Goal: Entertainment & Leisure: Browse casually

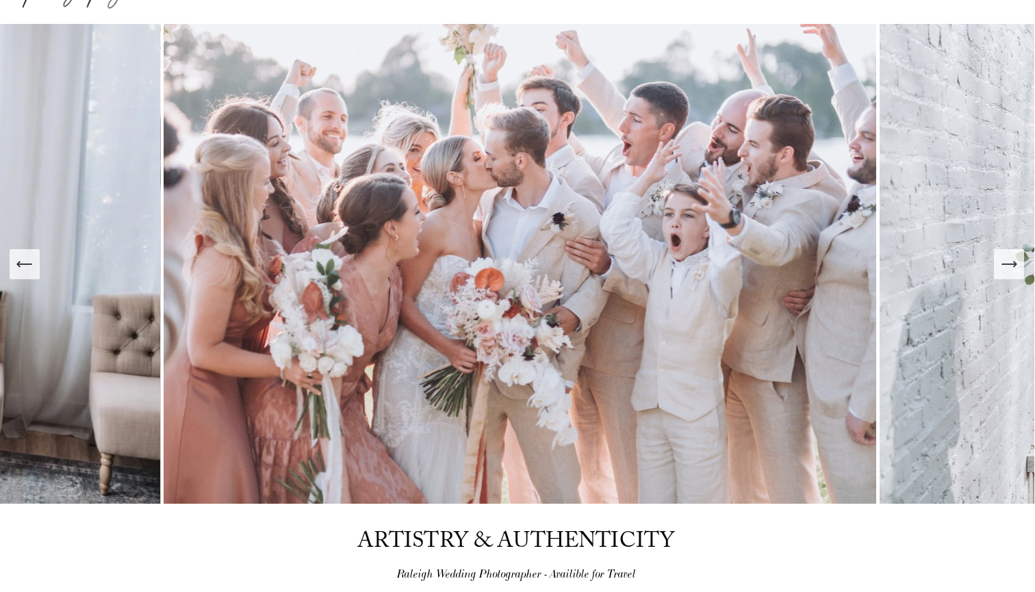
scroll to position [89, 0]
click at [1014, 272] on icon "Next Slide" at bounding box center [1009, 264] width 19 height 19
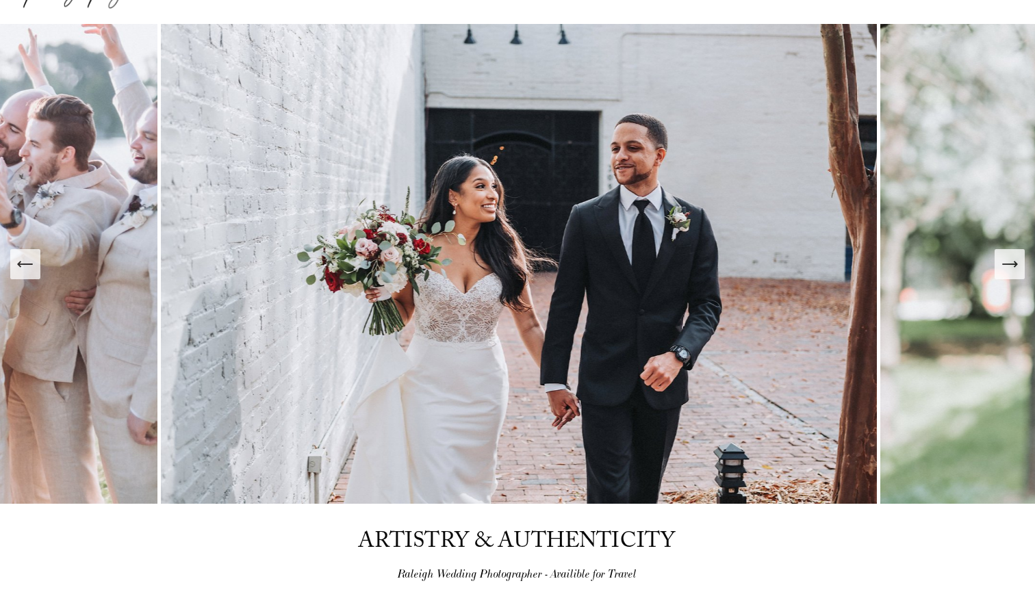
click at [1014, 272] on icon "Next Slide" at bounding box center [1009, 264] width 19 height 19
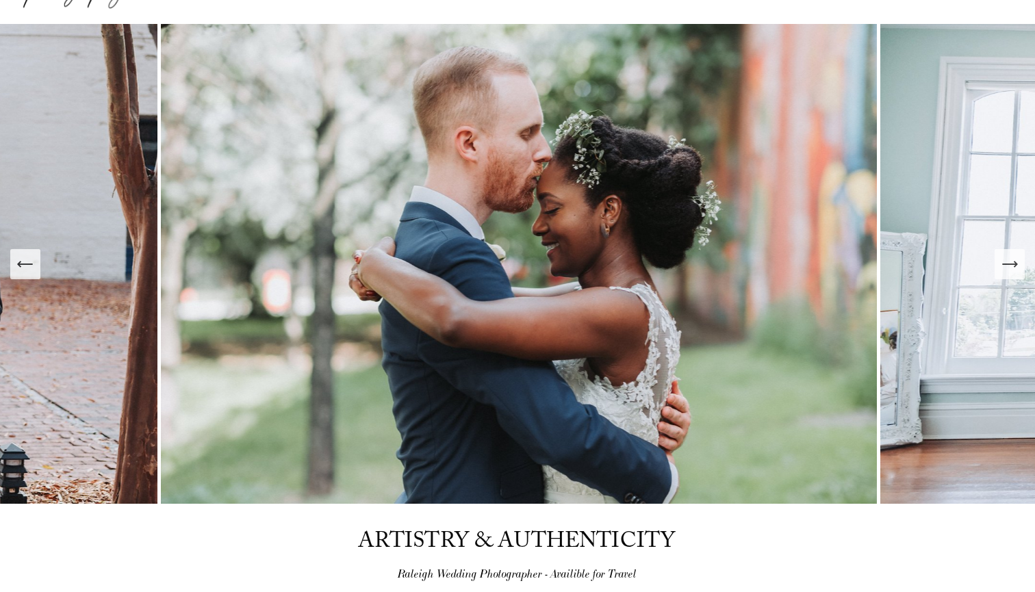
click at [1013, 272] on icon "Next Slide" at bounding box center [1009, 264] width 19 height 19
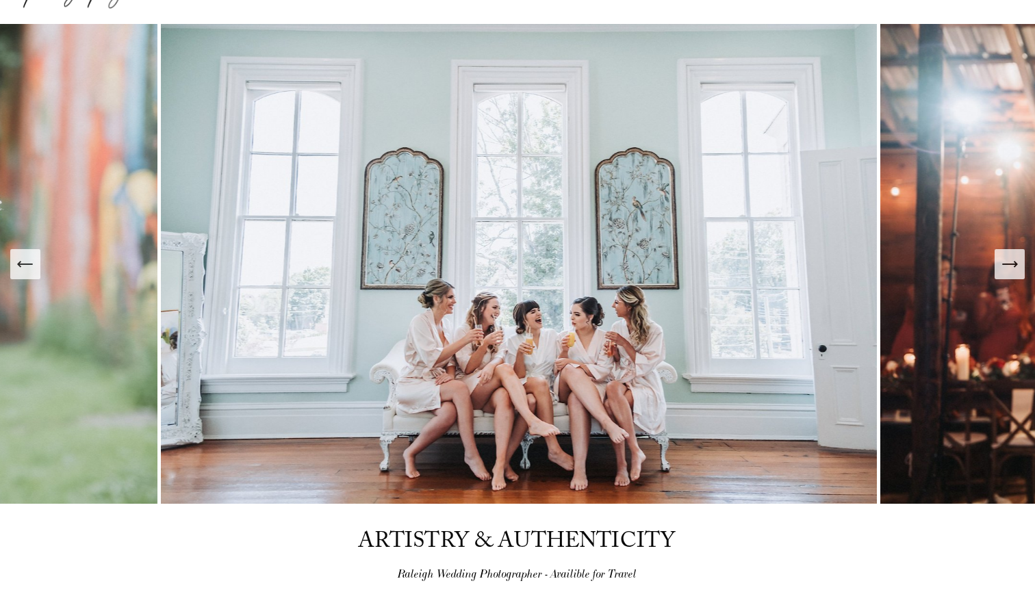
click at [1013, 272] on icon "Next Slide" at bounding box center [1009, 264] width 19 height 19
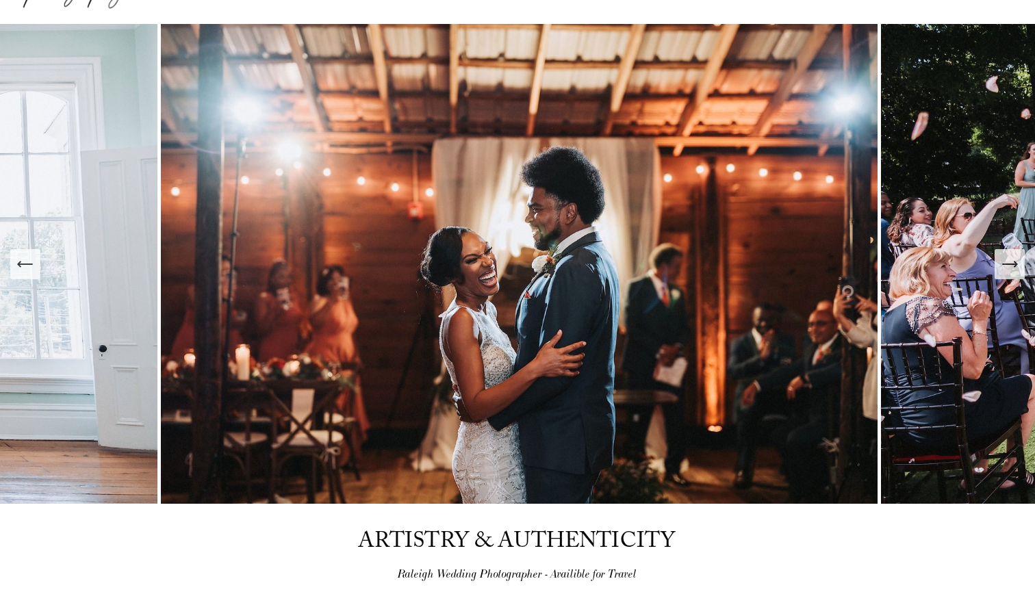
click at [1013, 272] on icon "Next Slide" at bounding box center [1009, 264] width 19 height 19
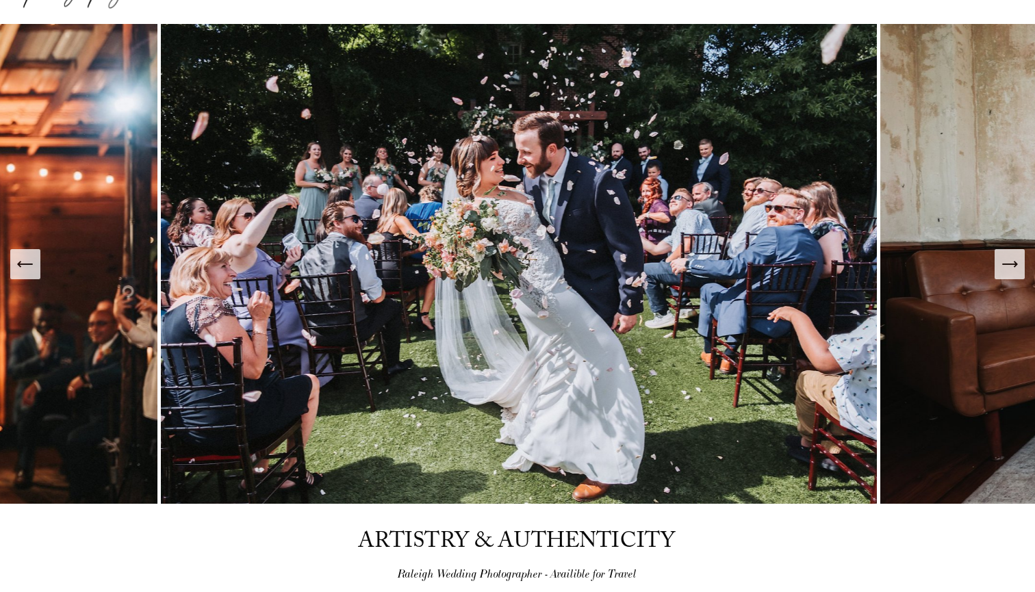
click at [1013, 272] on icon "Next Slide" at bounding box center [1009, 264] width 19 height 19
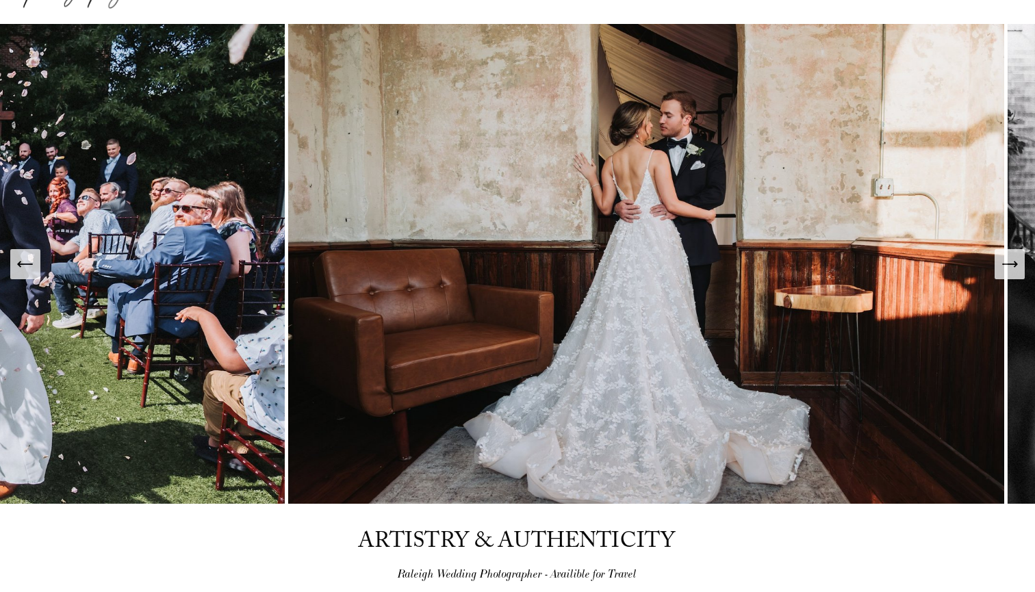
click at [1013, 272] on icon "Next Slide" at bounding box center [1009, 264] width 19 height 19
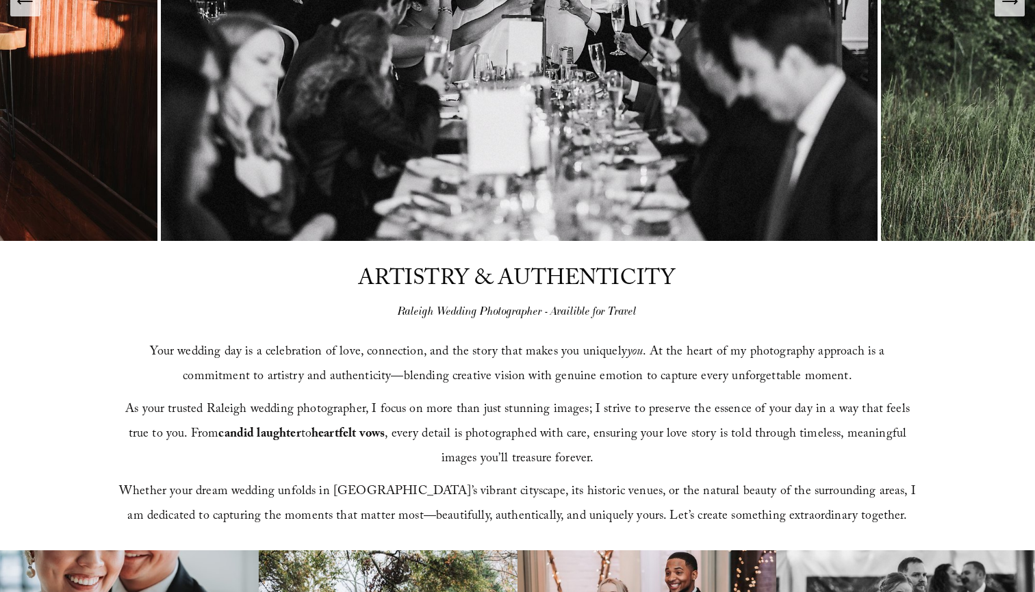
scroll to position [0, 0]
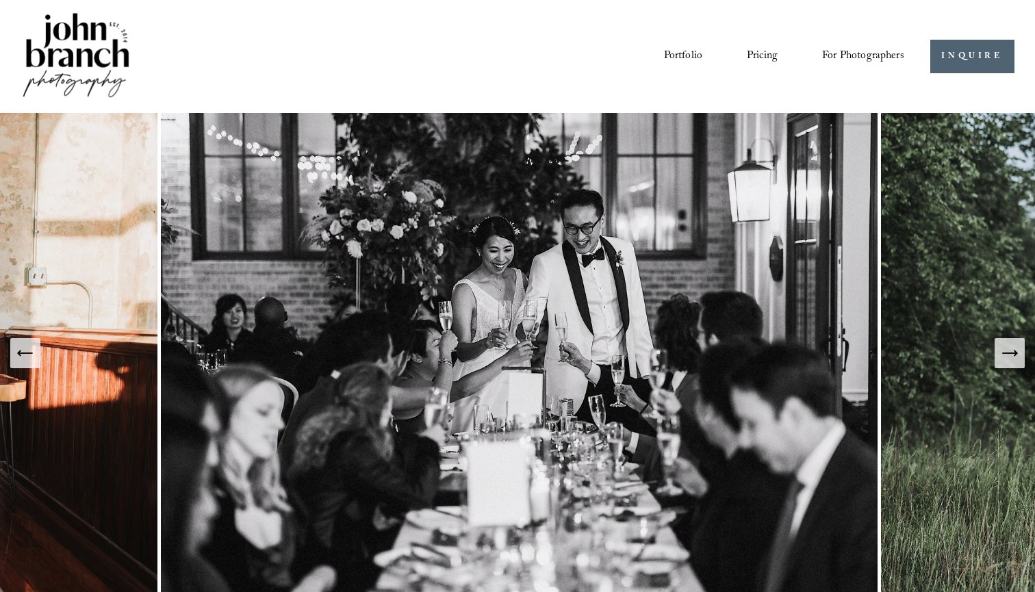
click at [1011, 360] on icon "Next Slide" at bounding box center [1009, 353] width 19 height 19
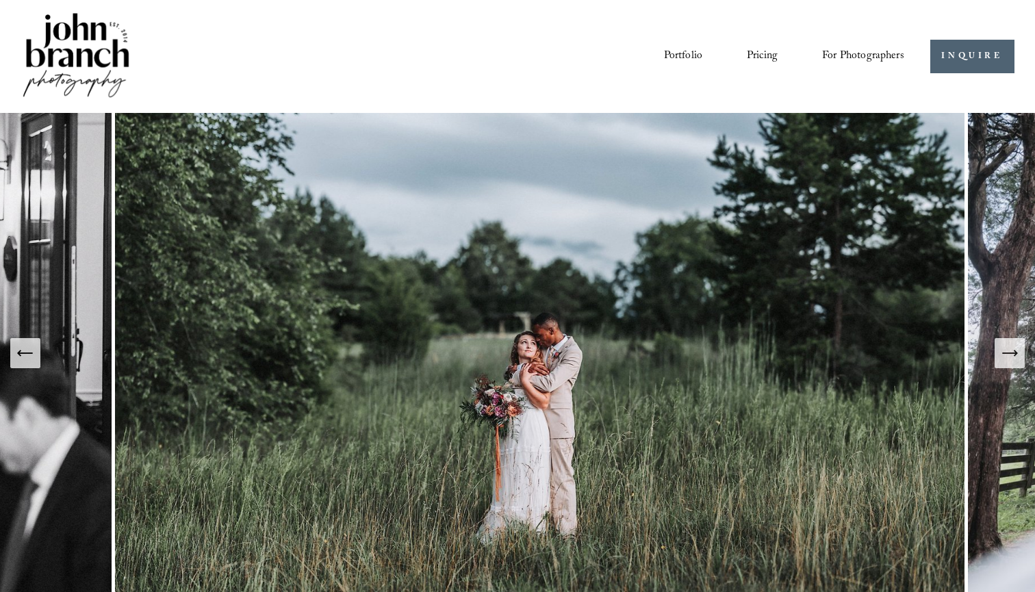
click at [1011, 360] on icon "Next Slide" at bounding box center [1009, 353] width 19 height 19
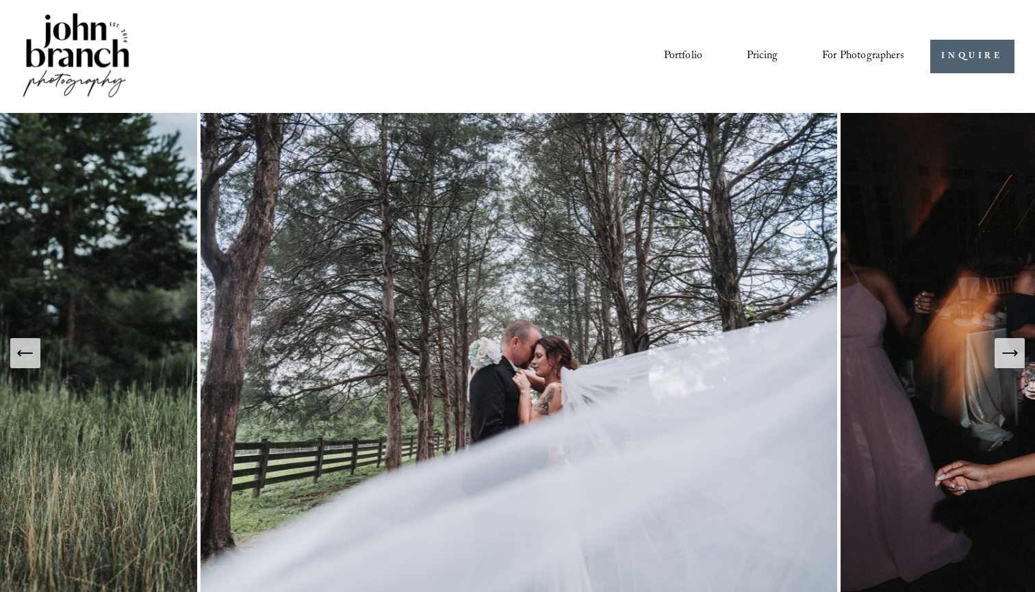
click at [1010, 360] on icon "Next Slide" at bounding box center [1009, 353] width 19 height 19
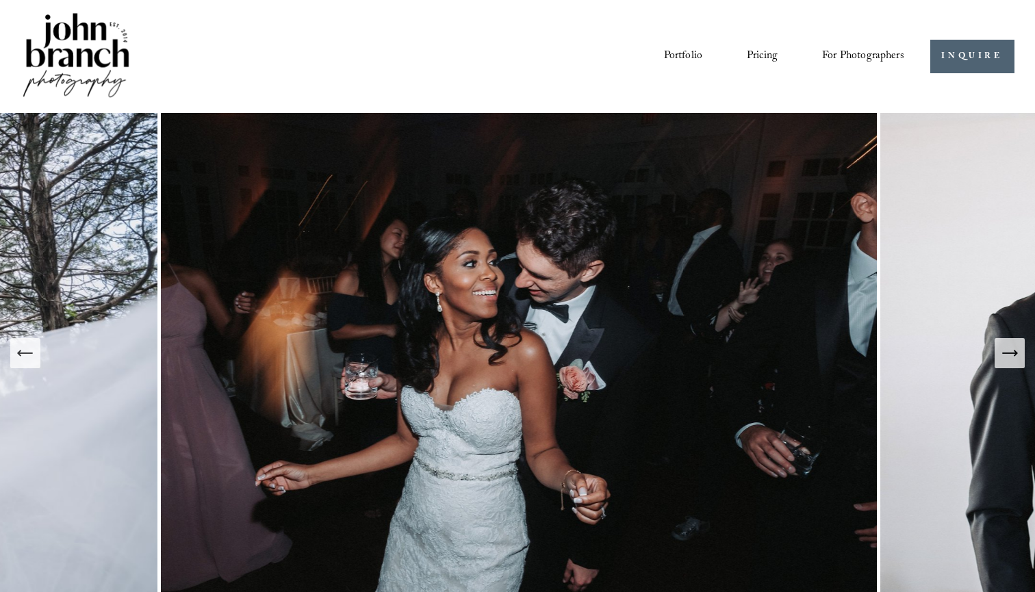
click at [1010, 360] on icon "Next Slide" at bounding box center [1009, 353] width 19 height 19
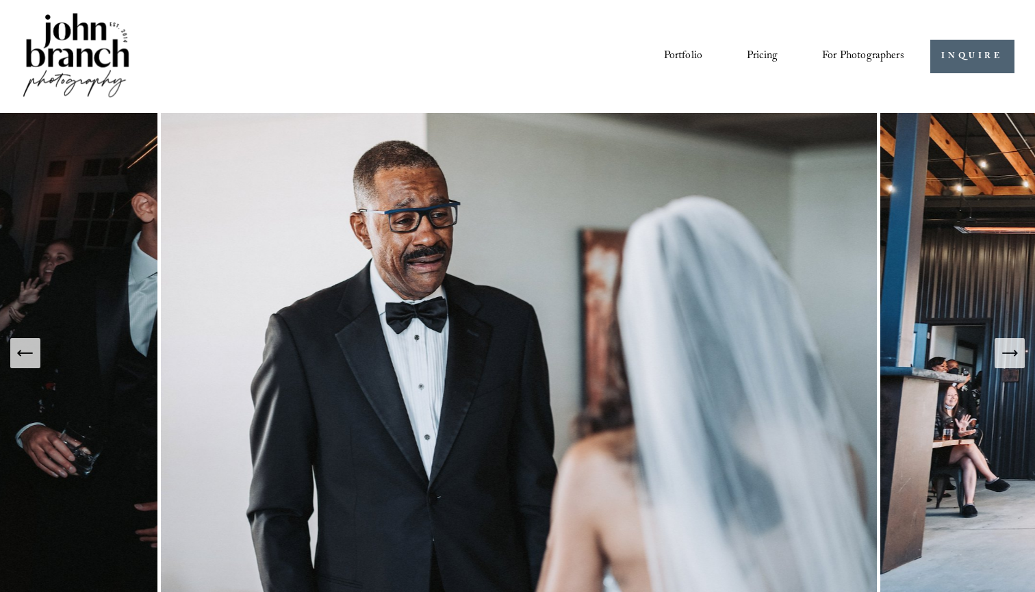
click at [1010, 360] on icon "Next Slide" at bounding box center [1009, 353] width 19 height 19
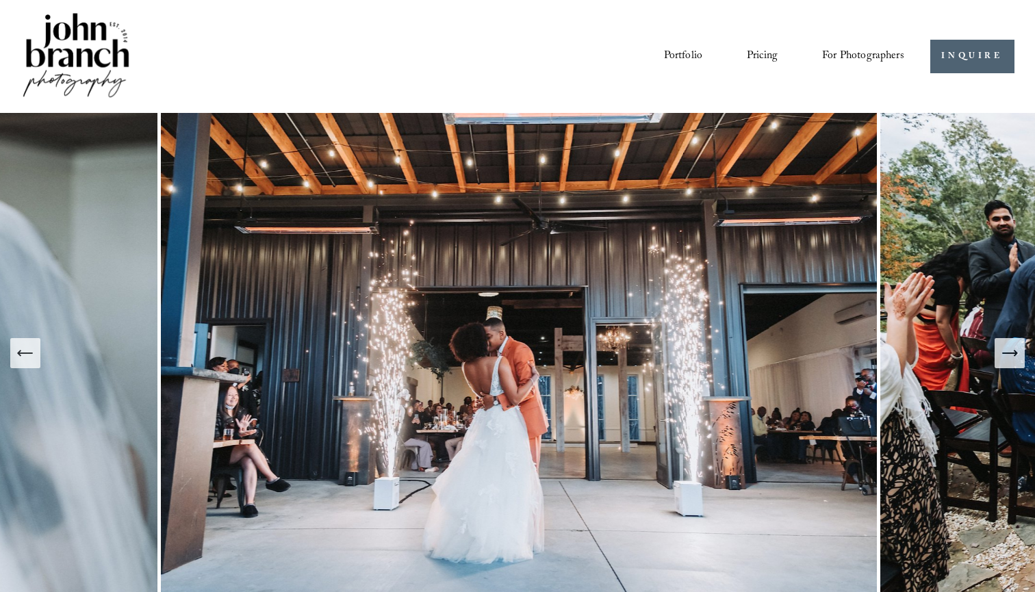
click at [1010, 360] on icon "Next Slide" at bounding box center [1009, 353] width 19 height 19
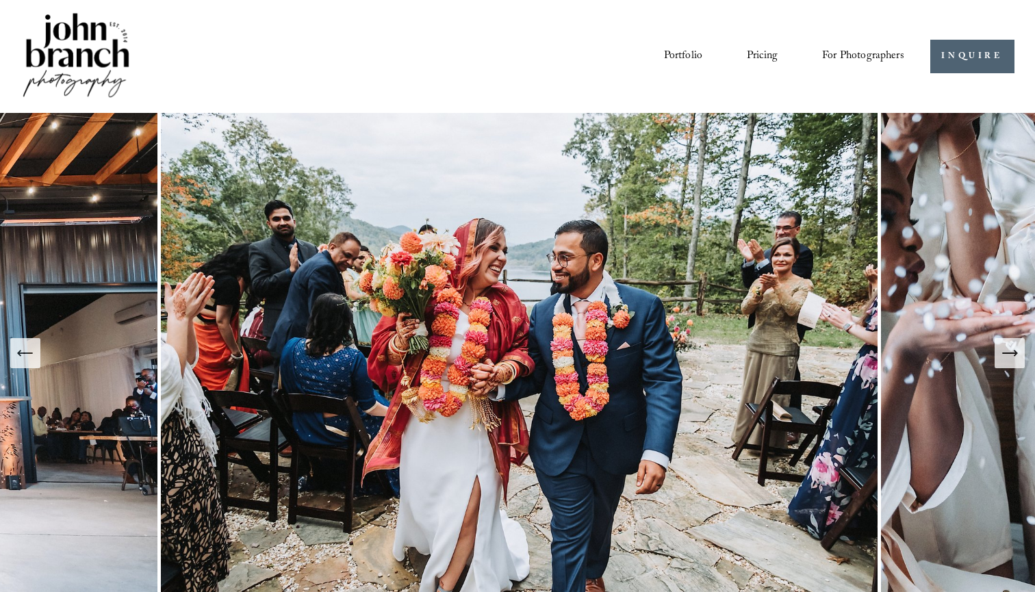
click at [1005, 359] on icon "Next Slide" at bounding box center [1009, 353] width 19 height 19
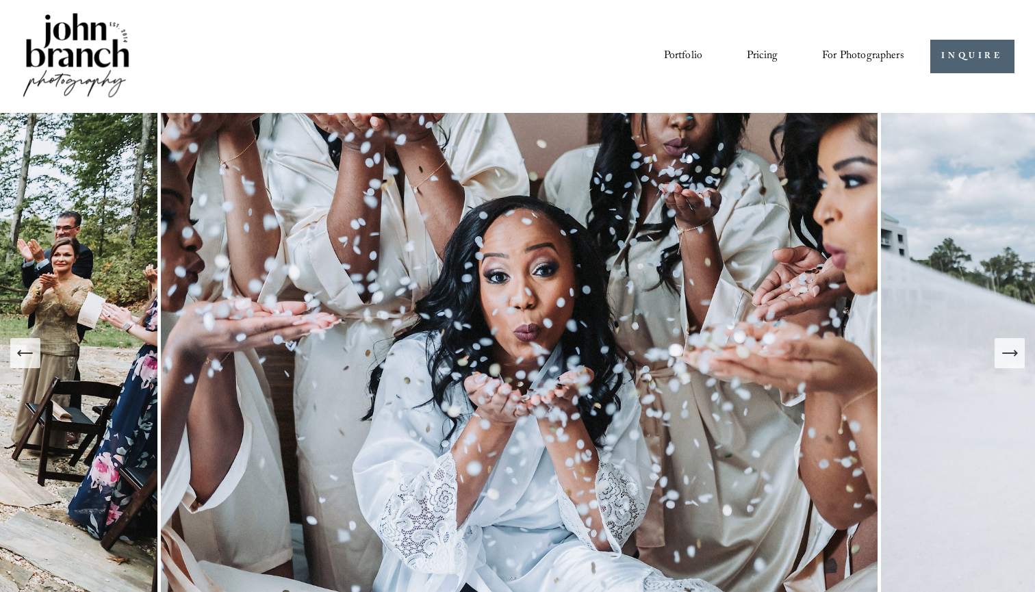
click at [1005, 359] on icon "Next Slide" at bounding box center [1009, 353] width 19 height 19
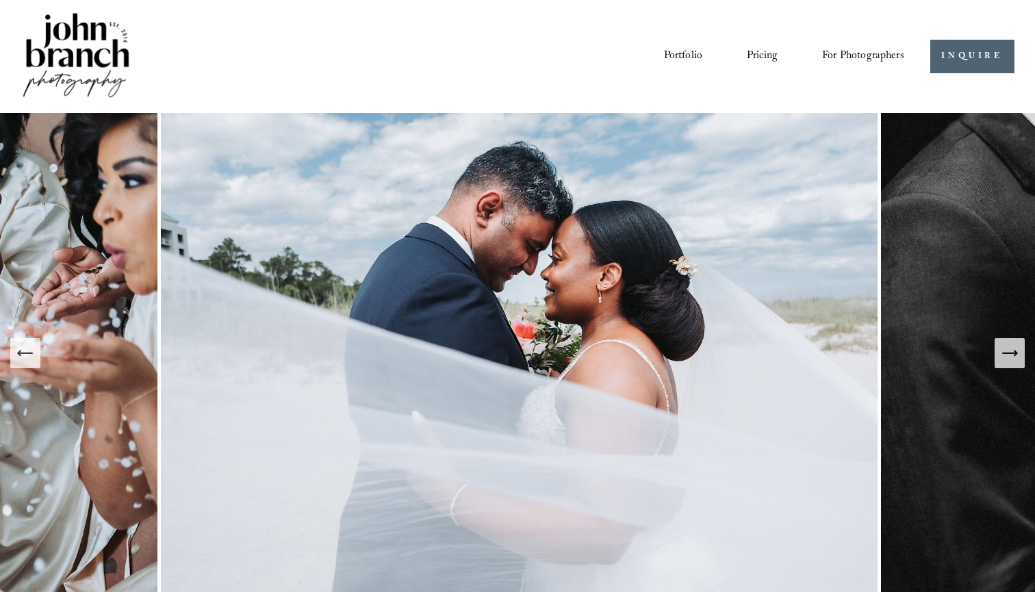
click at [1014, 357] on icon "Next Slide" at bounding box center [1009, 353] width 19 height 19
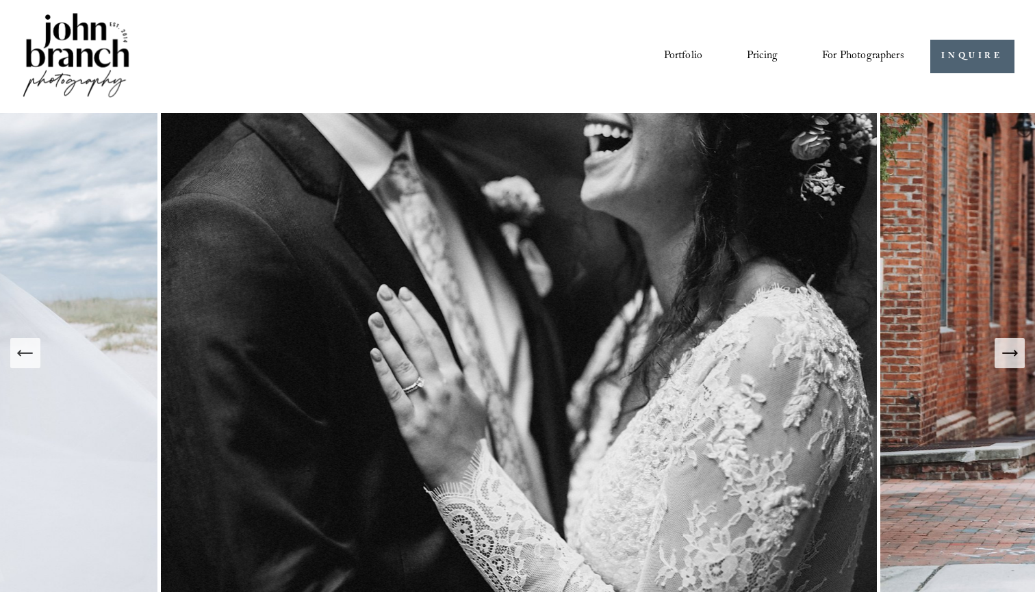
click at [1014, 357] on icon "Next Slide" at bounding box center [1009, 353] width 19 height 19
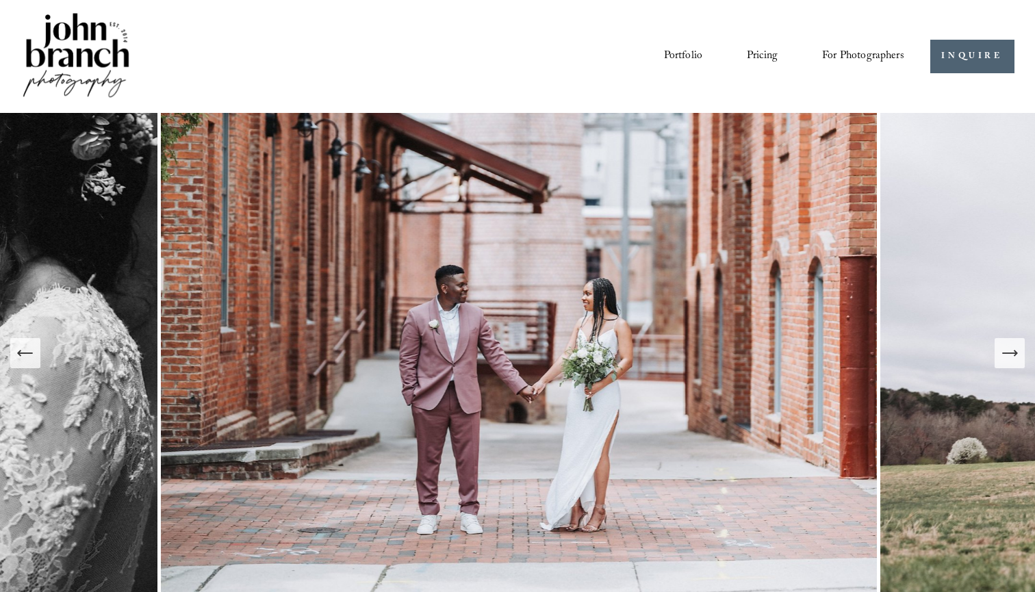
click at [1014, 357] on icon "Next Slide" at bounding box center [1009, 353] width 19 height 19
